Goal: Task Accomplishment & Management: Complete application form

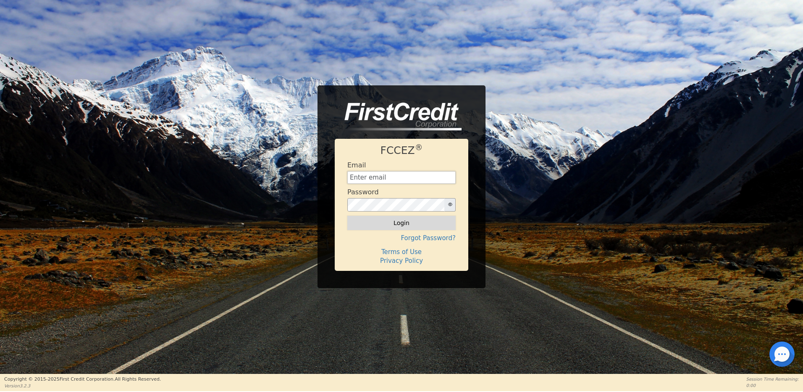
type input "[EMAIL_ADDRESS][DOMAIN_NAME]"
click at [400, 217] on button "Login" at bounding box center [402, 223] width 108 height 14
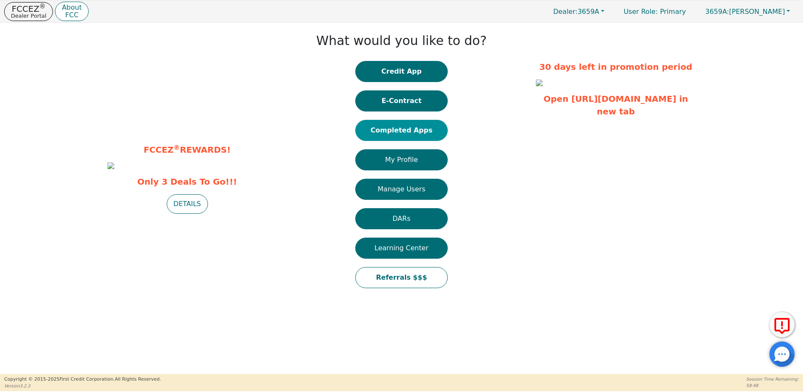
click at [410, 131] on button "Completed Apps" at bounding box center [401, 130] width 92 height 21
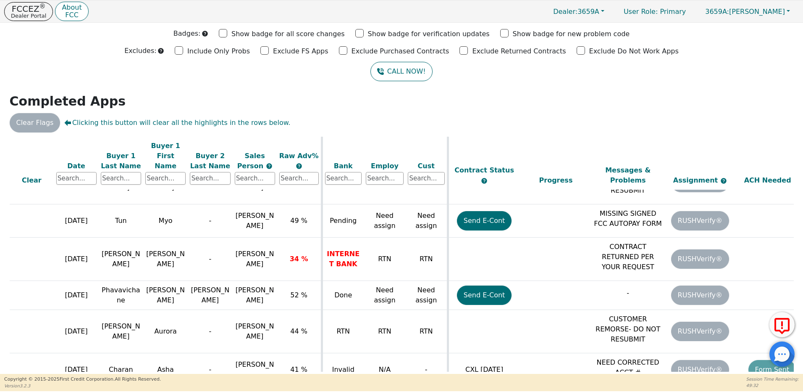
scroll to position [897, 137]
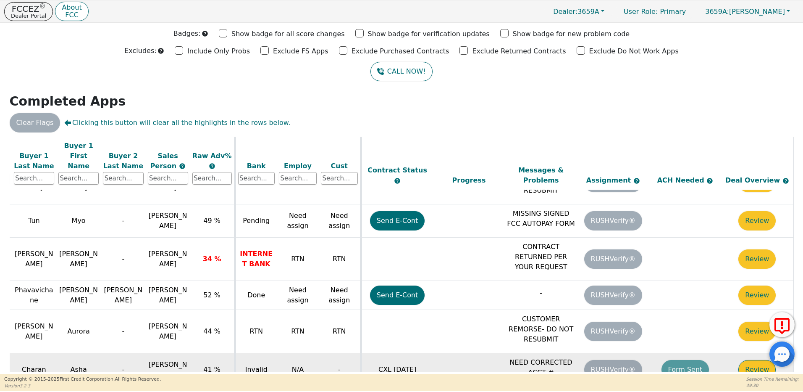
click at [750, 360] on button "Review" at bounding box center [757, 369] width 37 height 19
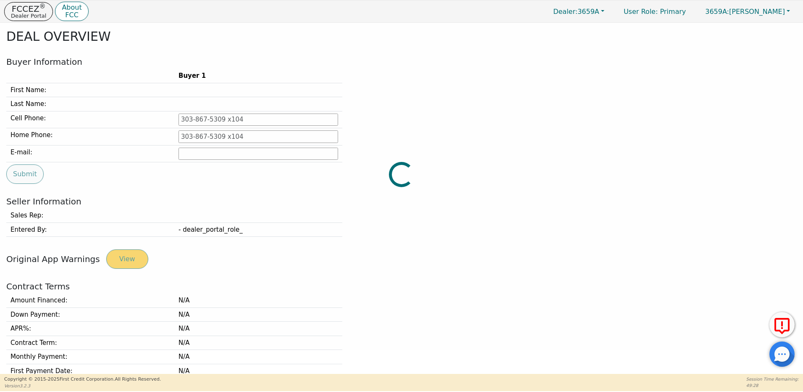
type input "[PHONE_NUMBER]"
type input "[EMAIL_ADDRESS][DOMAIN_NAME]"
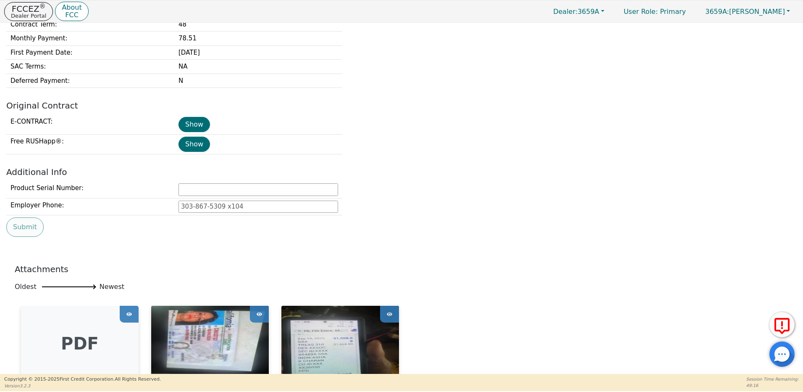
scroll to position [318, 0]
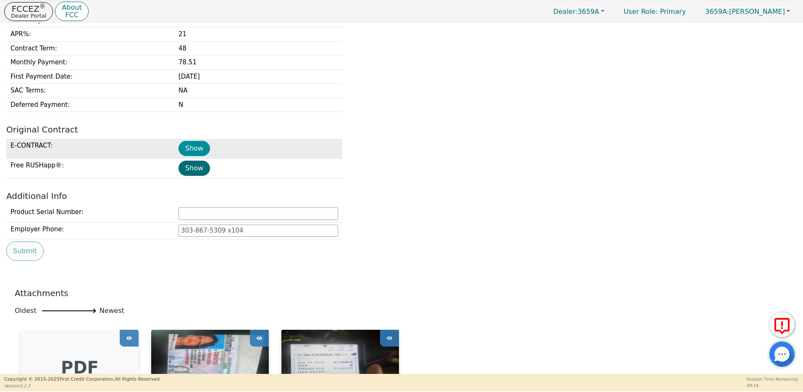
click at [197, 147] on button "Show" at bounding box center [195, 148] width 32 height 15
